Goal: Task Accomplishment & Management: Complete application form

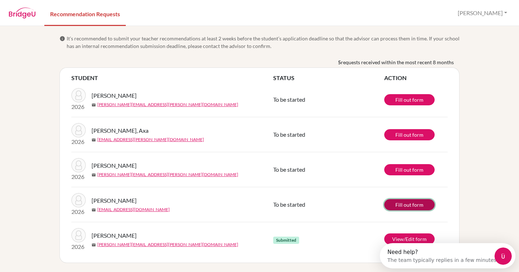
click at [400, 205] on link "Fill out form" at bounding box center [410, 204] width 51 height 11
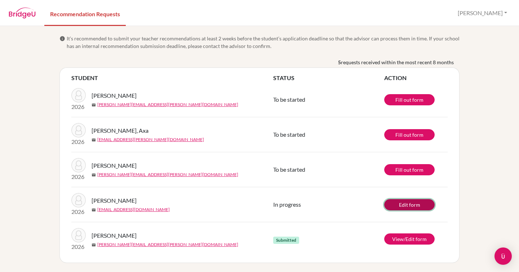
click at [405, 206] on link "Edit form" at bounding box center [410, 204] width 51 height 11
